Goal: Information Seeking & Learning: Compare options

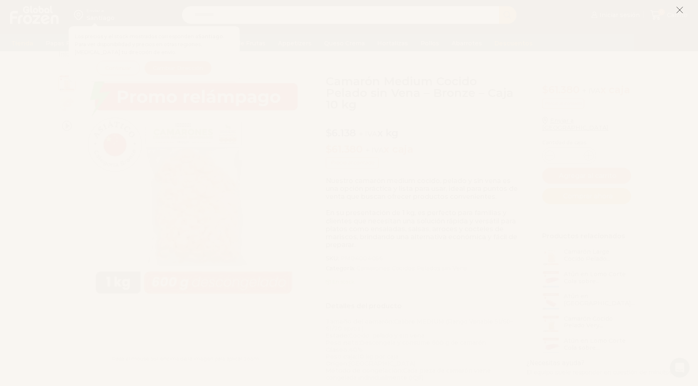
click at [681, 10] on icon at bounding box center [679, 9] width 7 height 7
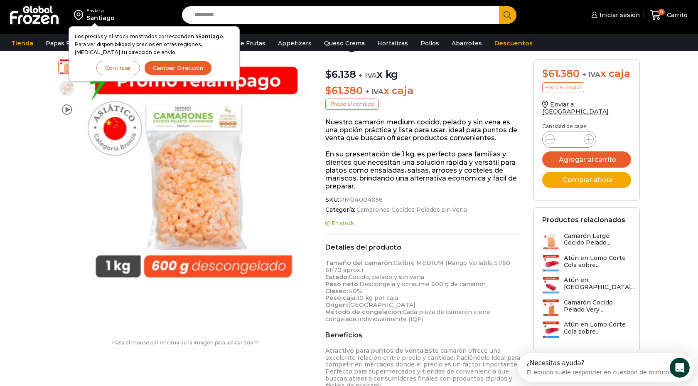
scroll to position [95, 0]
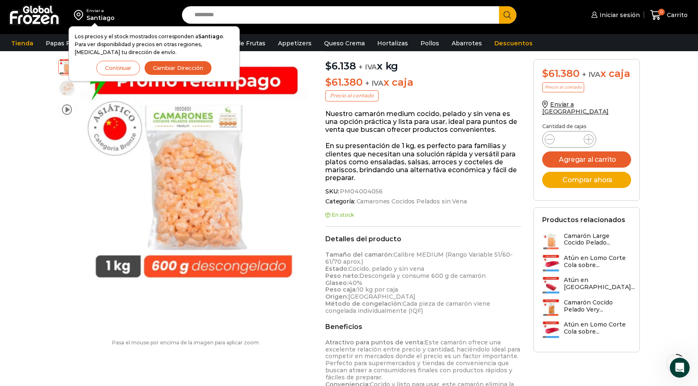
click at [129, 70] on button "Continuar" at bounding box center [118, 68] width 44 height 15
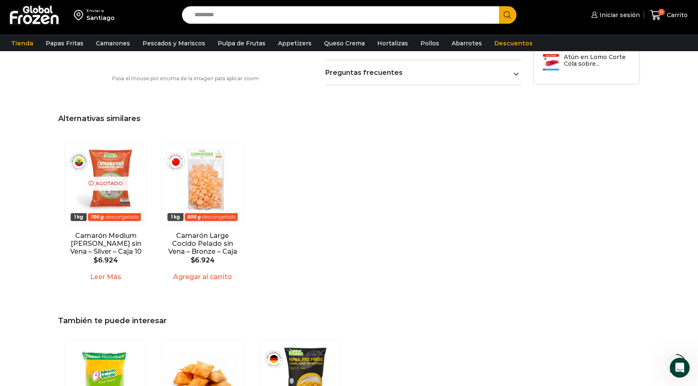
scroll to position [540, 0]
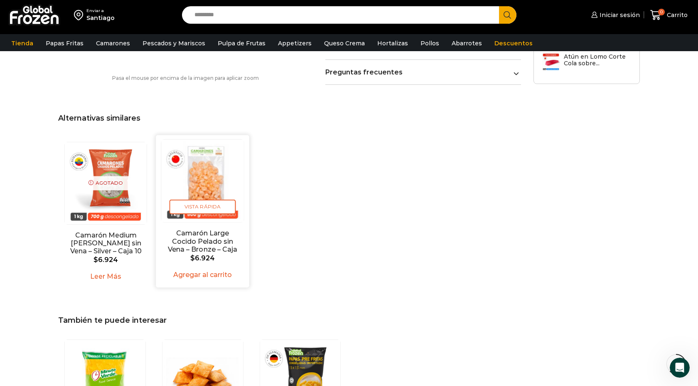
click at [208, 177] on img "2 / 2" at bounding box center [202, 181] width 82 height 82
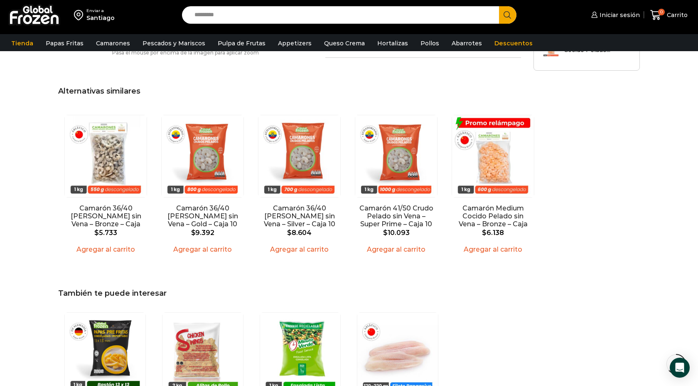
scroll to position [549, 0]
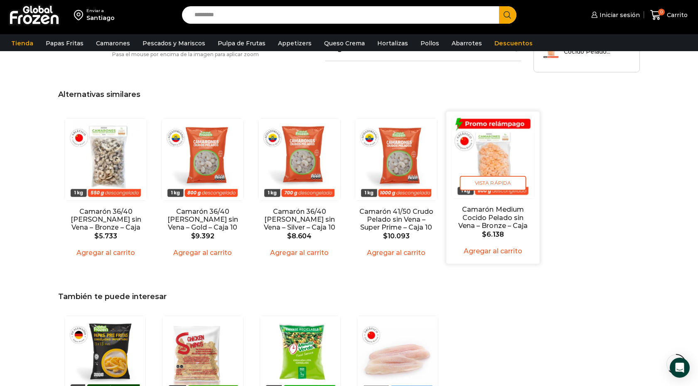
click at [513, 166] on img "5 / 5" at bounding box center [493, 157] width 82 height 82
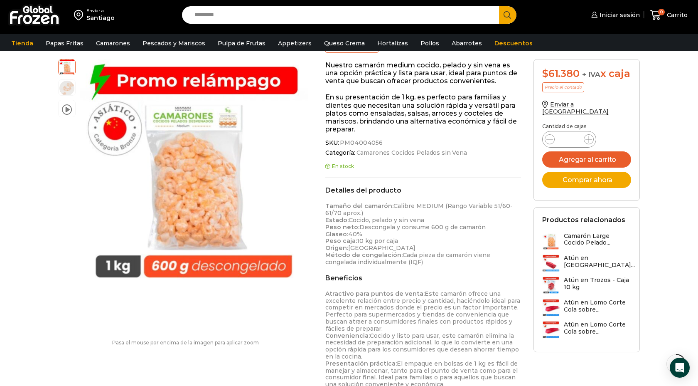
scroll to position [144, 0]
